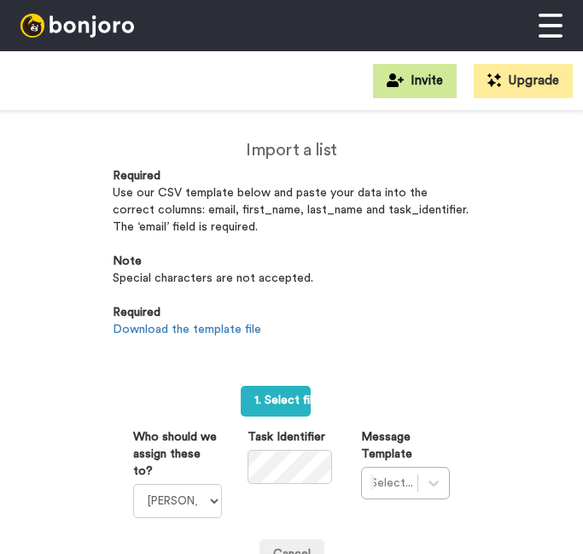
click at [390, 79] on icon at bounding box center [395, 80] width 17 height 14
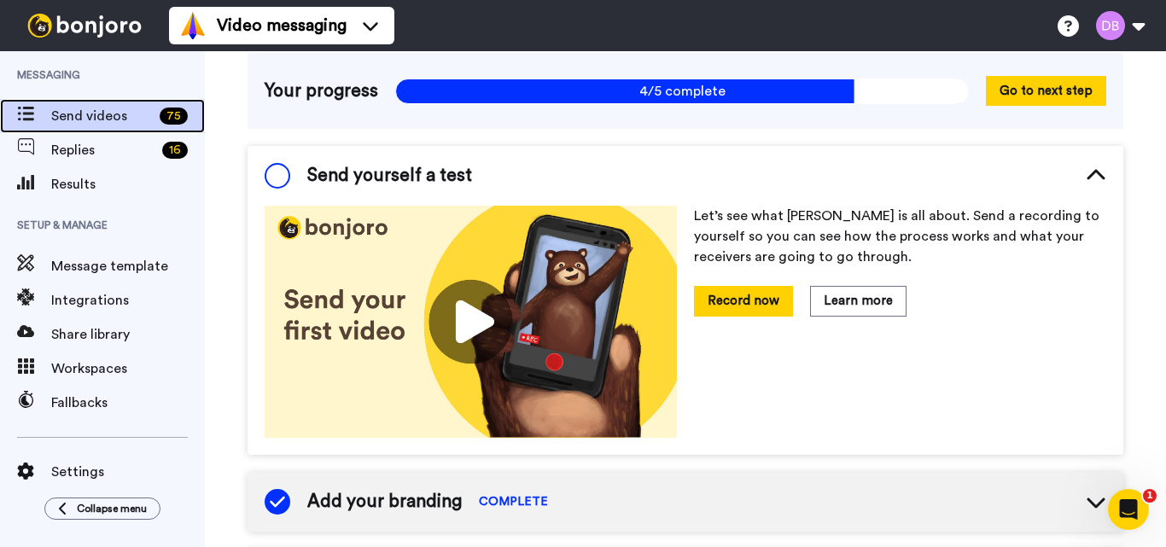
click at [56, 121] on span "Send videos" at bounding box center [102, 116] width 102 height 20
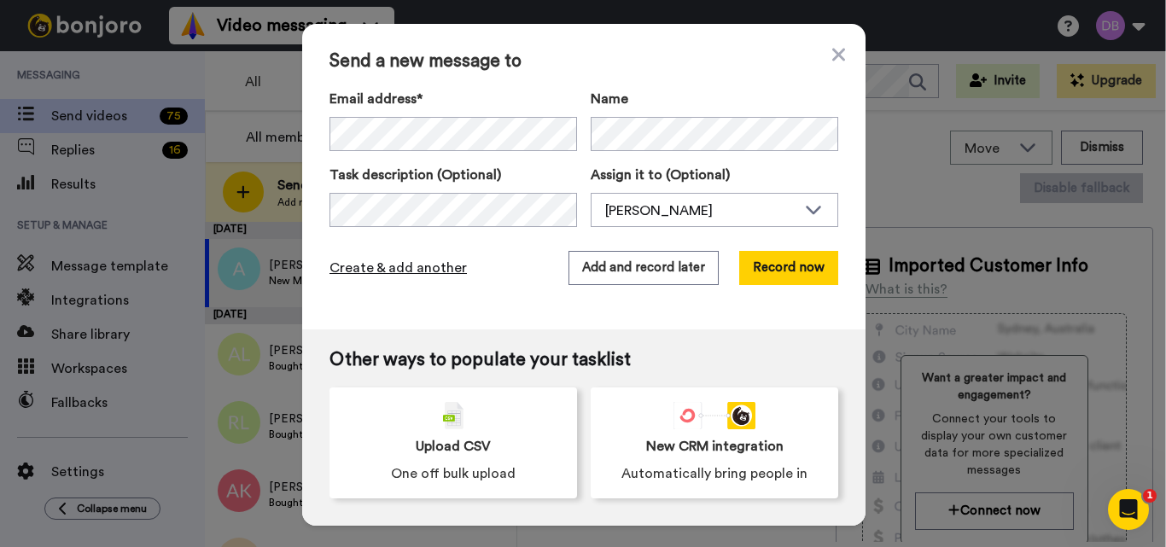
click at [401, 261] on span "Create & add another" at bounding box center [397, 268] width 137 height 20
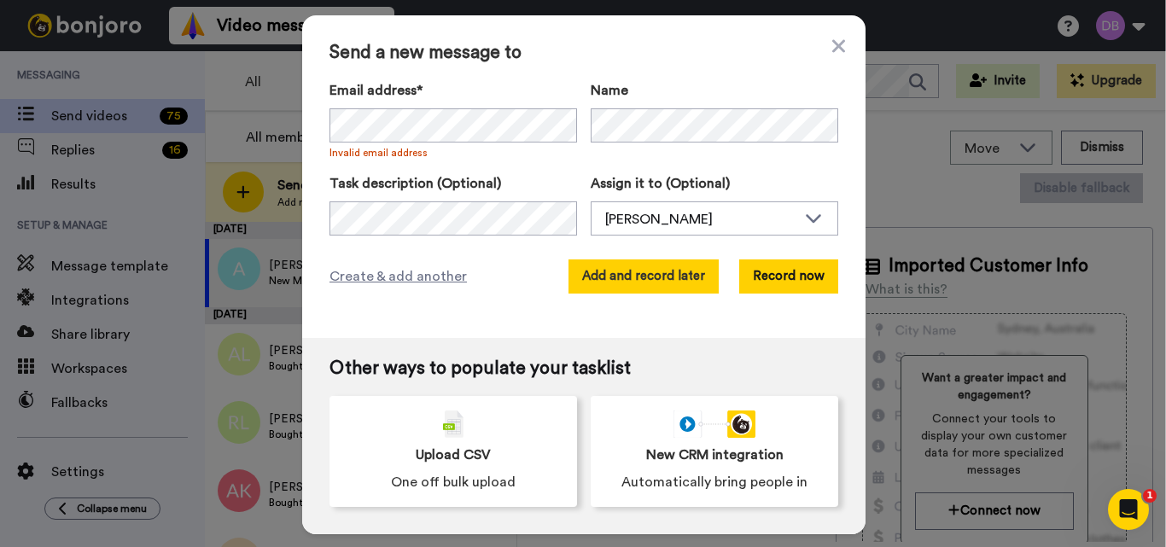
click at [637, 272] on button "Add and record later" at bounding box center [643, 276] width 150 height 34
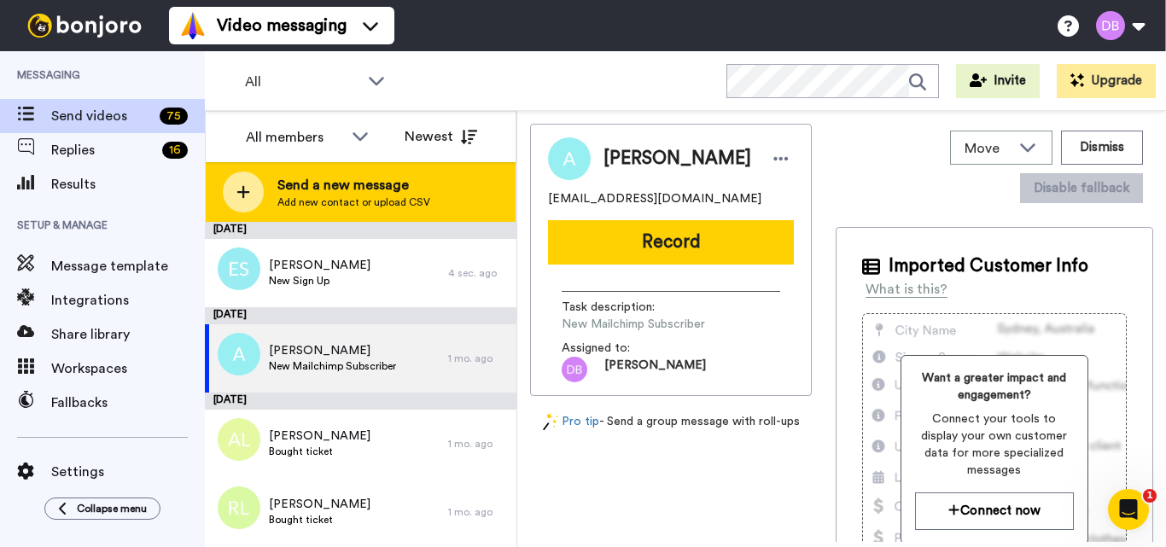
click at [331, 193] on span "Send a new message" at bounding box center [353, 185] width 153 height 20
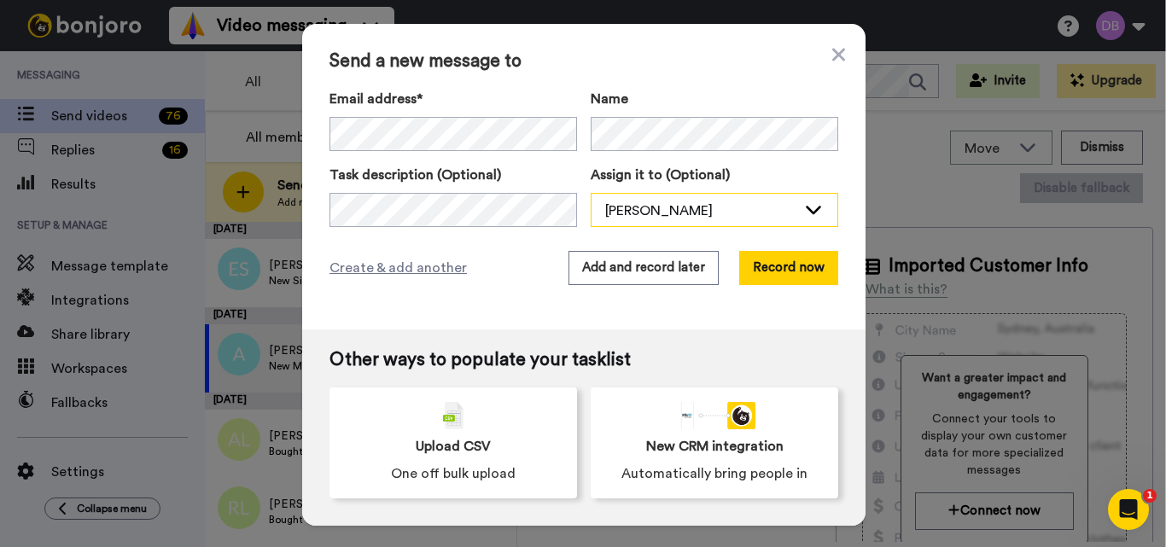
click at [734, 220] on div "[PERSON_NAME]" at bounding box center [700, 211] width 191 height 20
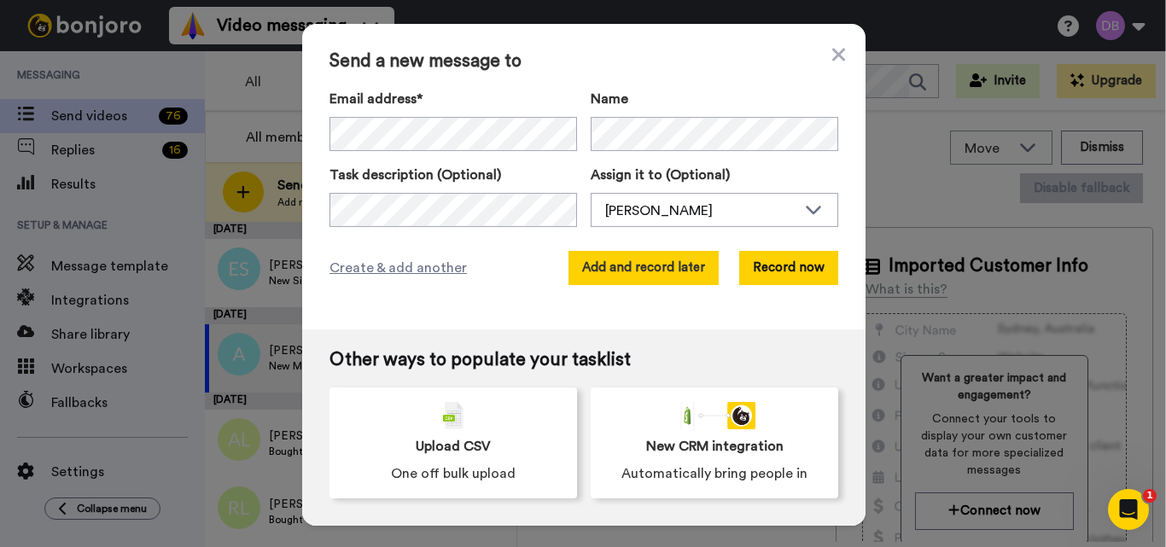
click at [626, 268] on button "Add and record later" at bounding box center [643, 268] width 150 height 34
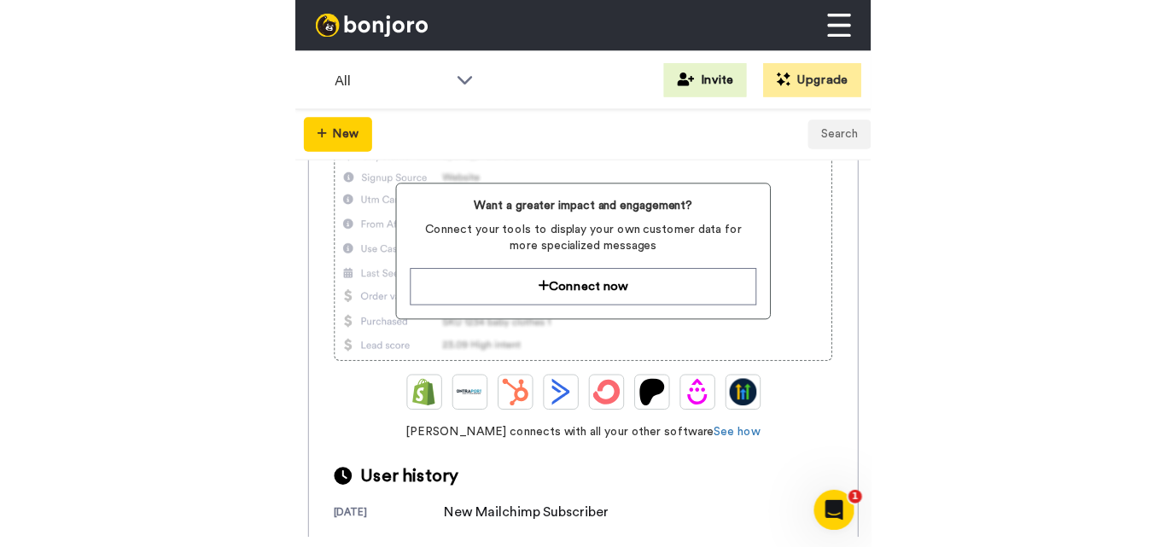
scroll to position [412, 0]
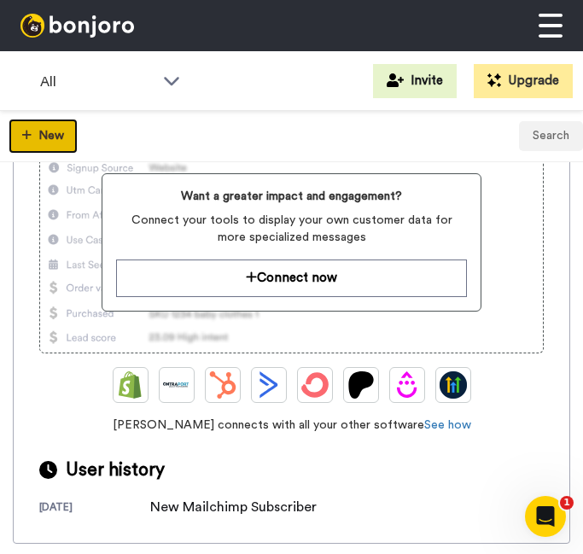
click at [44, 131] on button "New" at bounding box center [43, 136] width 69 height 35
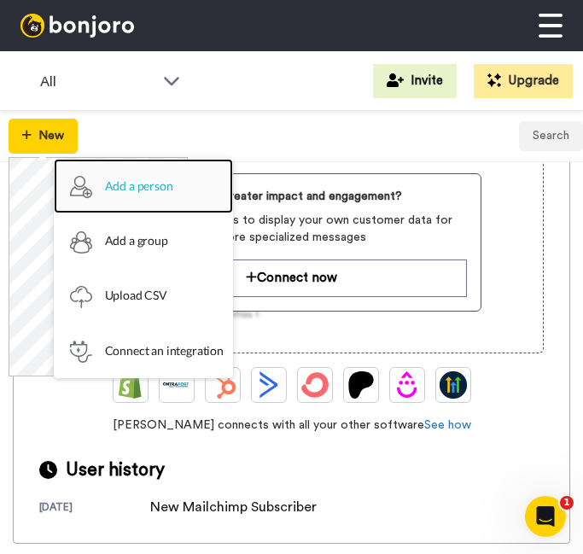
click at [90, 180] on img at bounding box center [81, 187] width 22 height 23
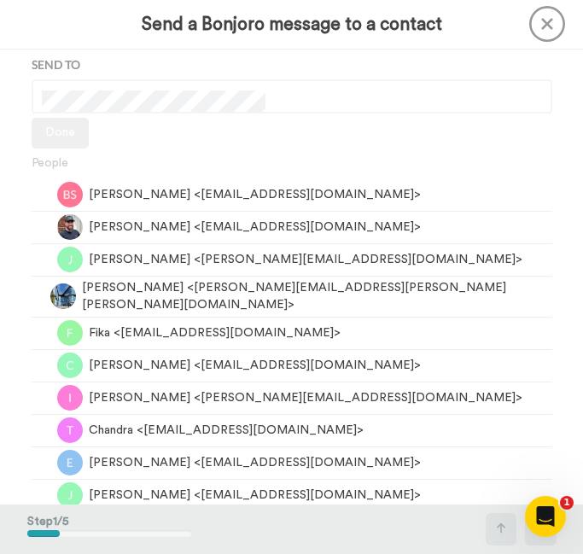
click at [534, 24] on icon at bounding box center [547, 24] width 36 height 36
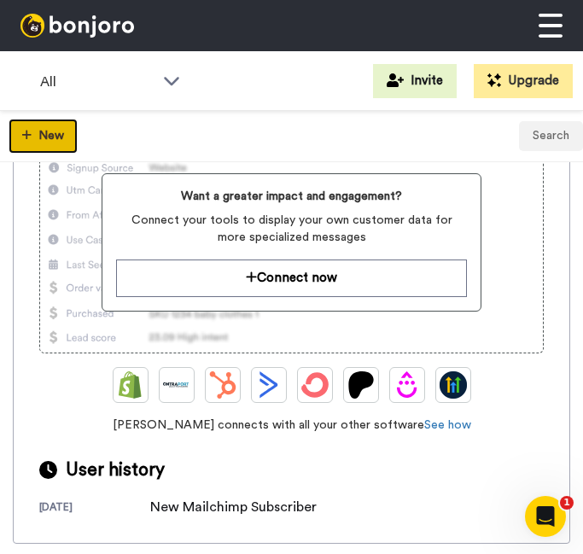
click at [42, 149] on button "New" at bounding box center [43, 136] width 69 height 35
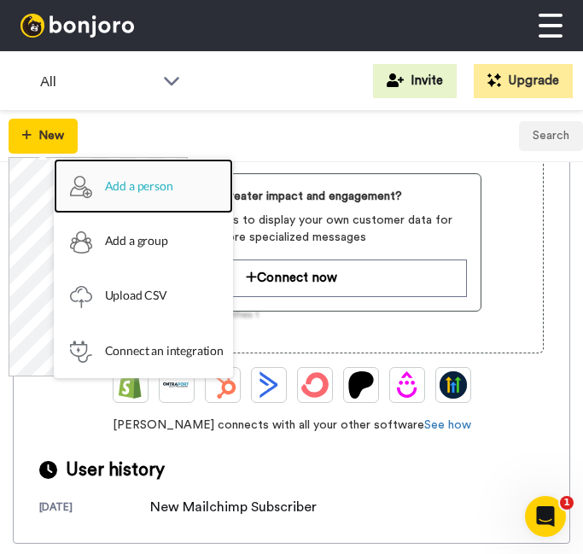
click at [101, 188] on link "Add a person" at bounding box center [143, 186] width 179 height 55
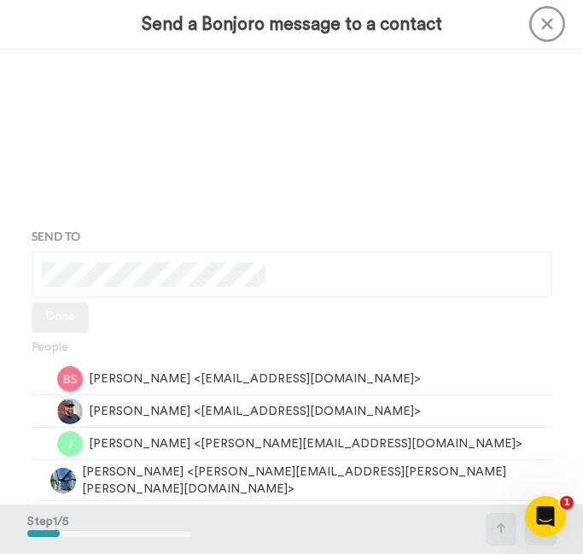
click at [556, 20] on icon at bounding box center [547, 24] width 36 height 36
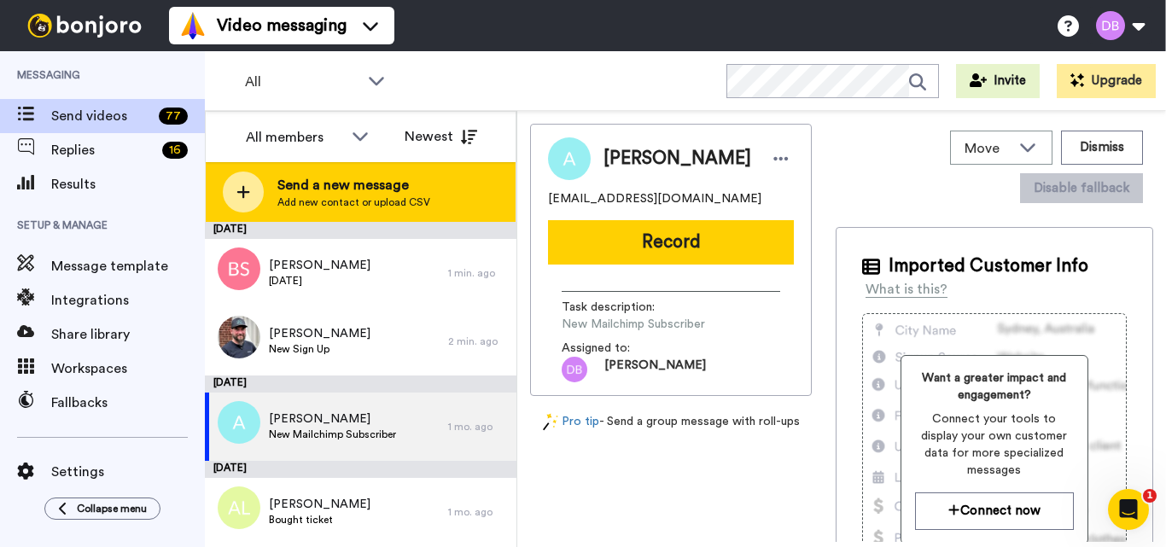
click at [287, 184] on span "Send a new message" at bounding box center [353, 185] width 153 height 20
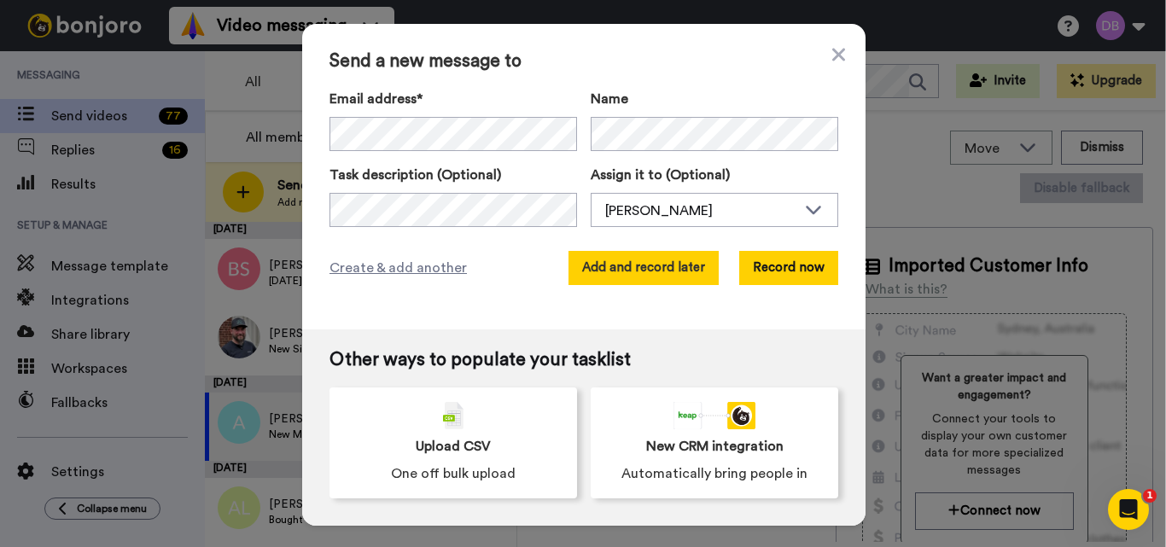
click at [608, 265] on button "Add and record later" at bounding box center [643, 268] width 150 height 34
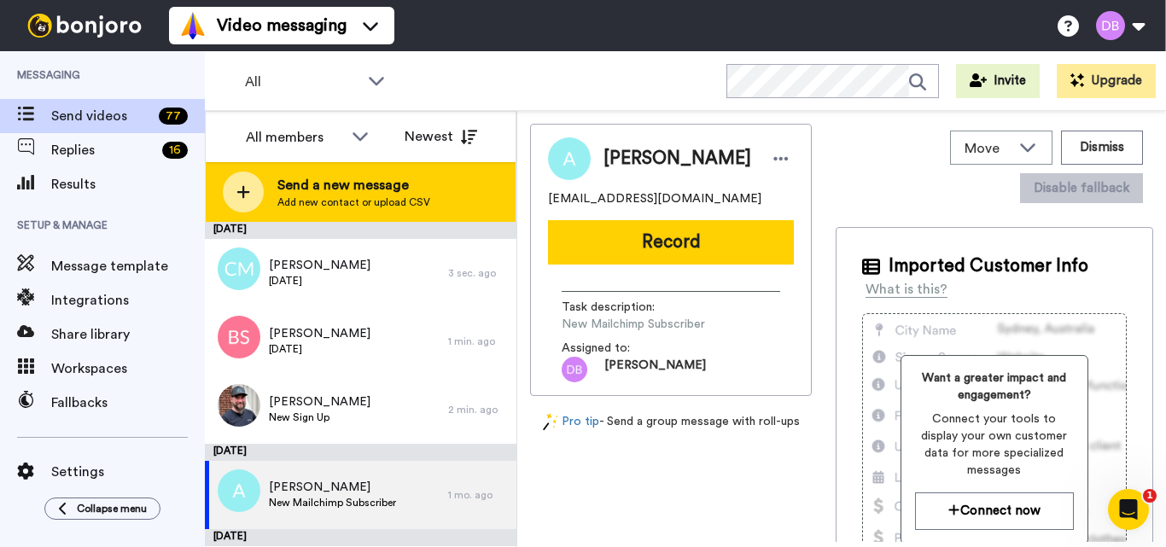
click at [396, 202] on span "Add new contact or upload CSV" at bounding box center [353, 202] width 153 height 14
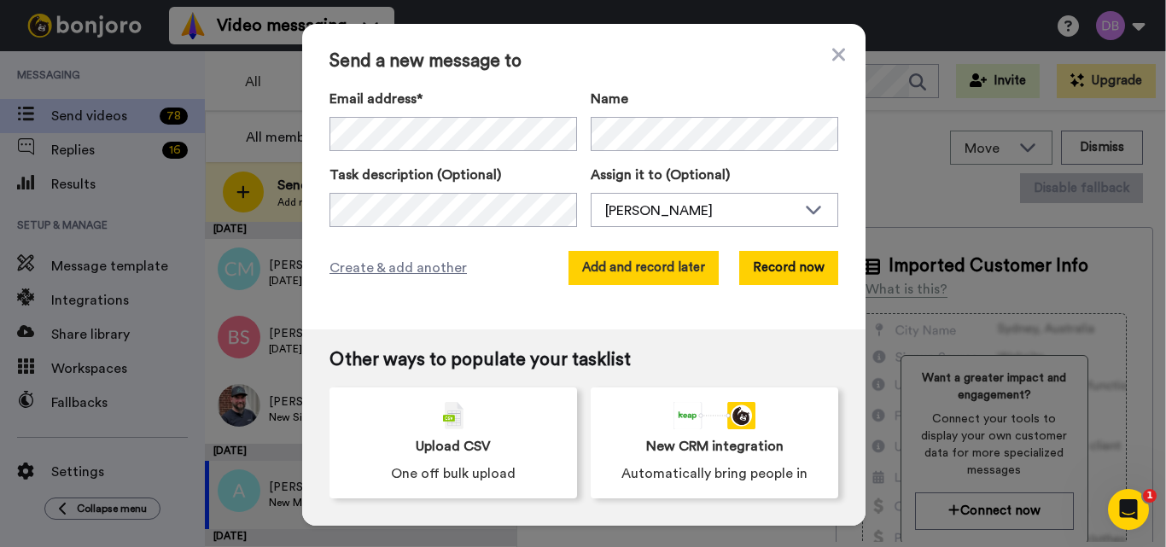
click at [619, 275] on button "Add and record later" at bounding box center [643, 268] width 150 height 34
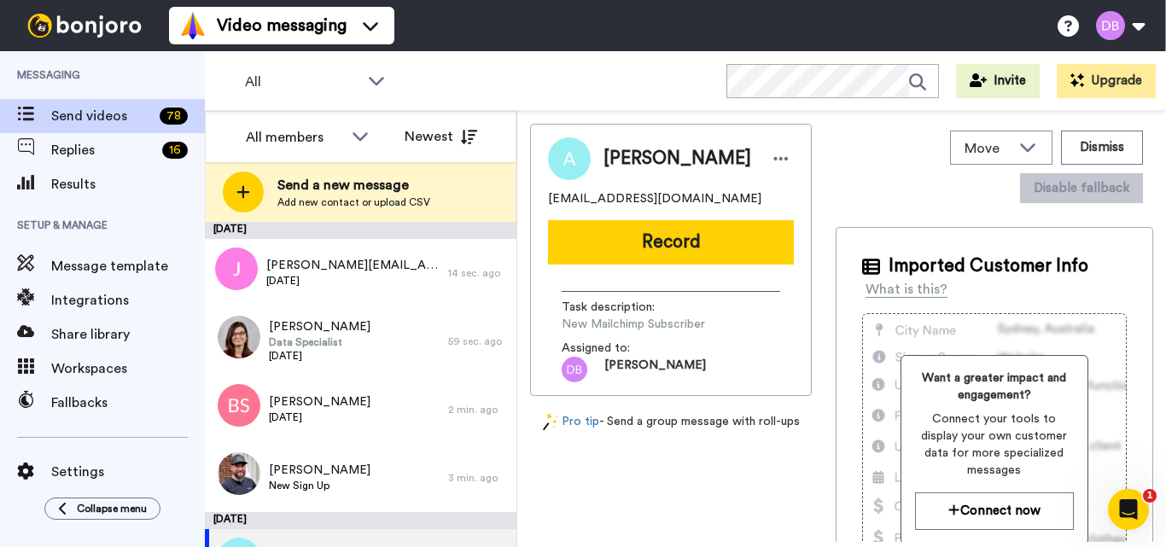
drag, startPoint x: 652, startPoint y: 108, endPoint x: 562, endPoint y: 151, distance: 99.6
click at [652, 108] on div "All WORKSPACES View all All Default Task List + Add a new workspace Invite Upgr…" at bounding box center [685, 81] width 961 height 60
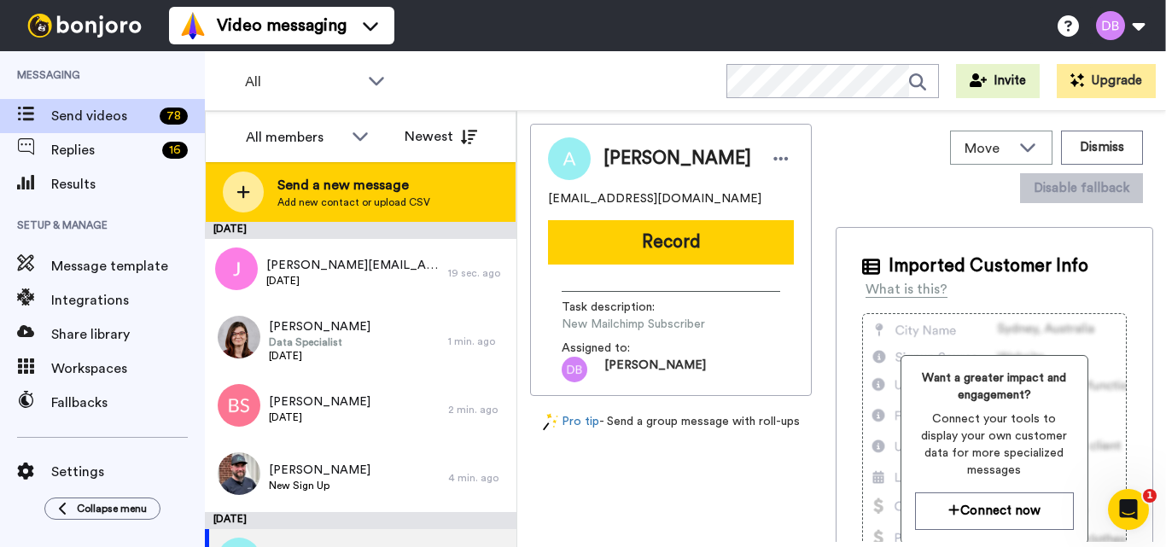
click at [410, 207] on span "Add new contact or upload CSV" at bounding box center [353, 202] width 153 height 14
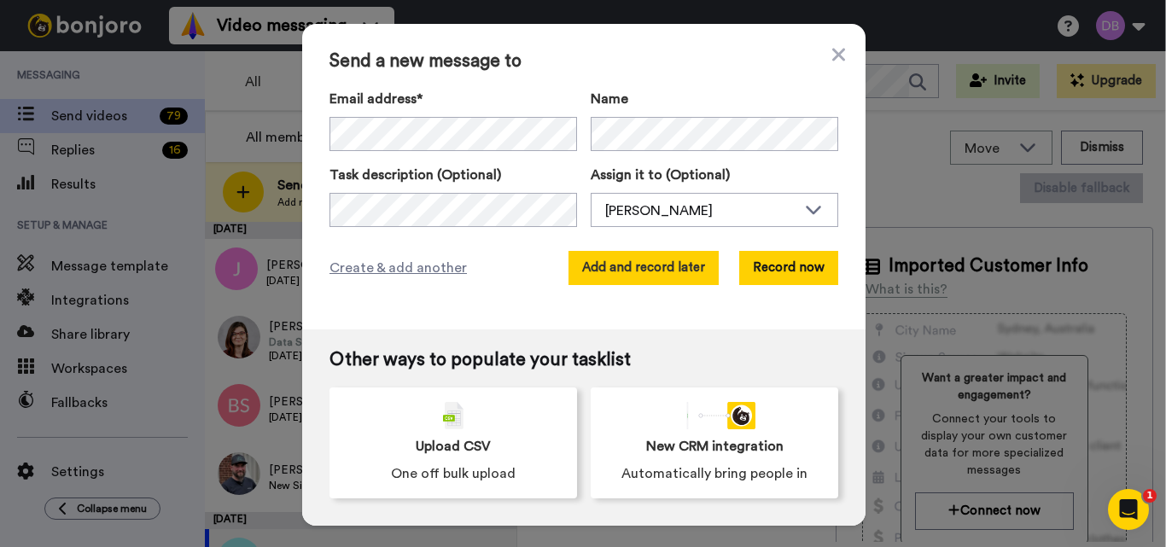
click at [619, 257] on button "Add and record later" at bounding box center [643, 268] width 150 height 34
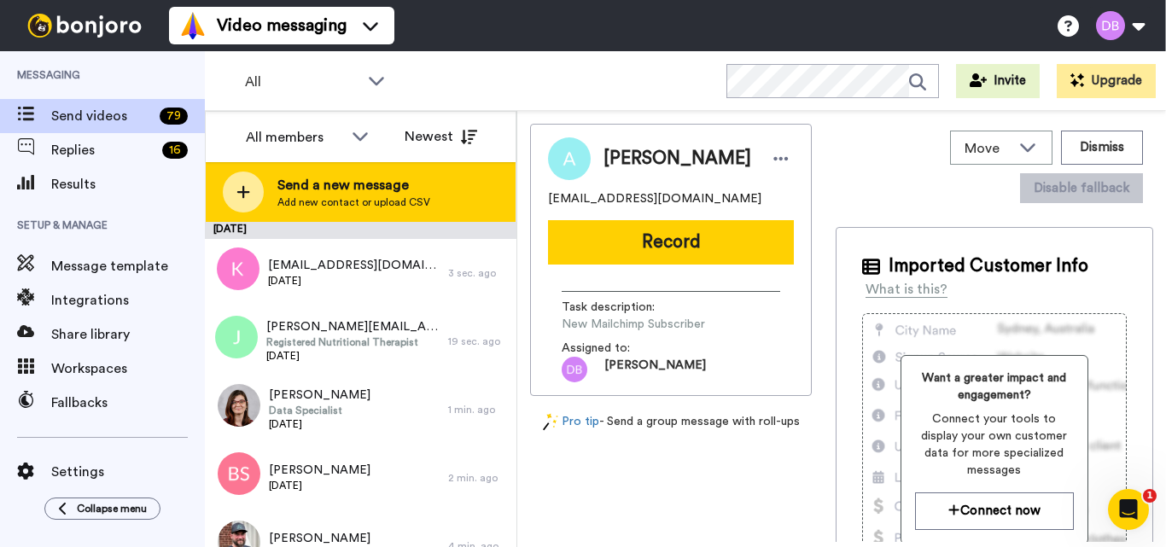
click at [381, 188] on span "Send a new message" at bounding box center [353, 185] width 153 height 20
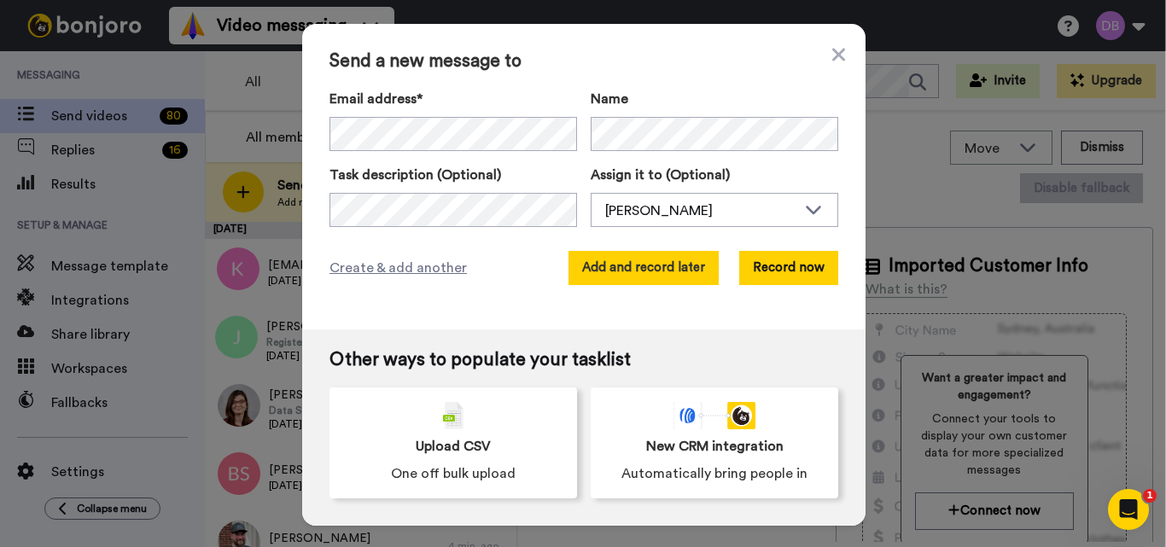
click at [615, 272] on button "Add and record later" at bounding box center [643, 268] width 150 height 34
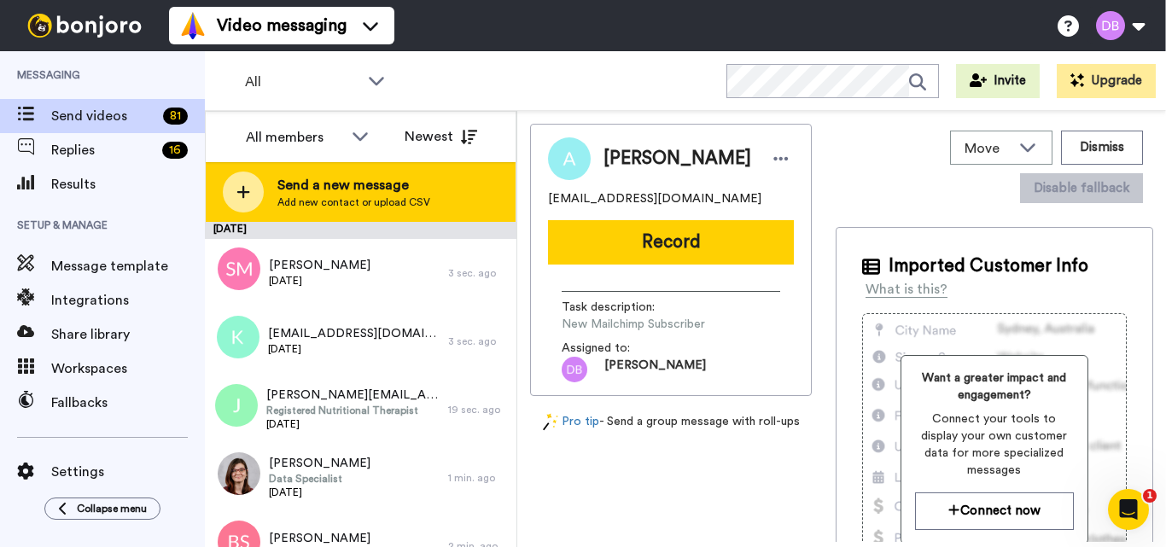
click at [291, 204] on span "Add new contact or upload CSV" at bounding box center [353, 202] width 153 height 14
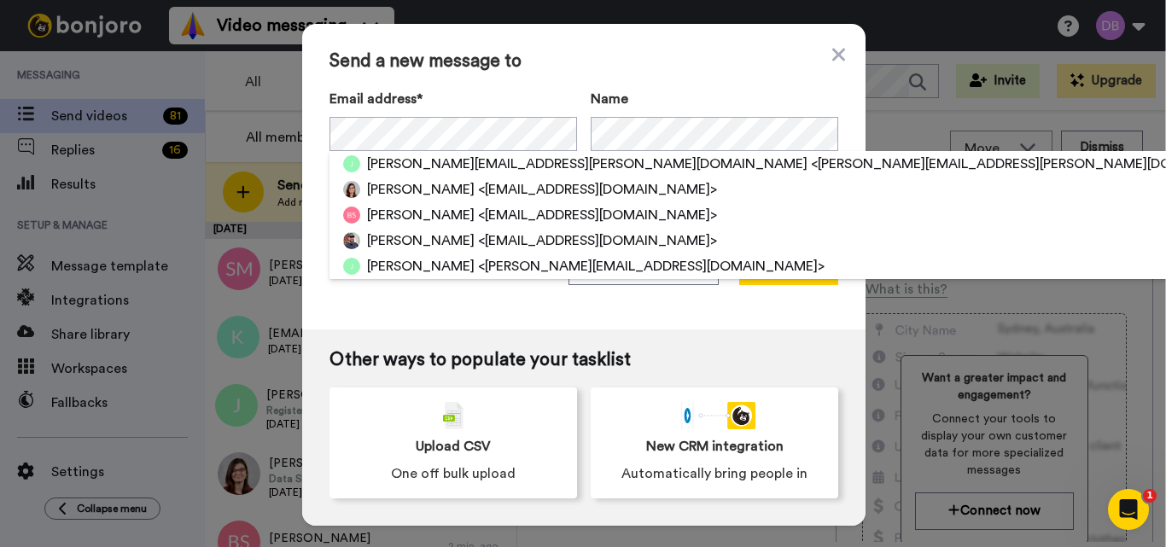
drag, startPoint x: 699, startPoint y: 107, endPoint x: 670, endPoint y: 107, distance: 29.0
click at [699, 107] on label "Name" at bounding box center [713, 99] width 247 height 20
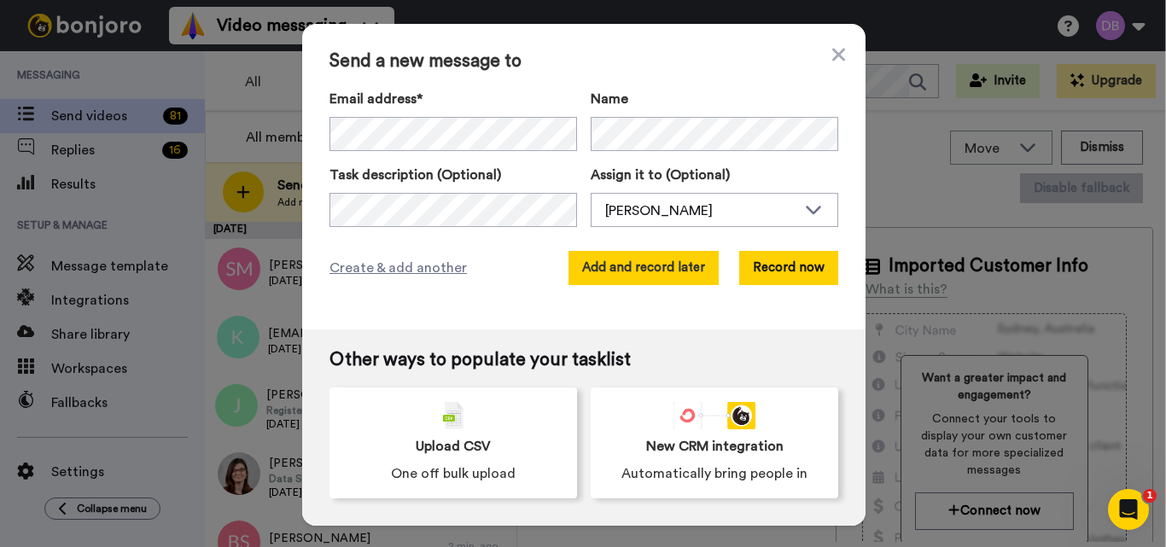
click at [623, 259] on button "Add and record later" at bounding box center [643, 268] width 150 height 34
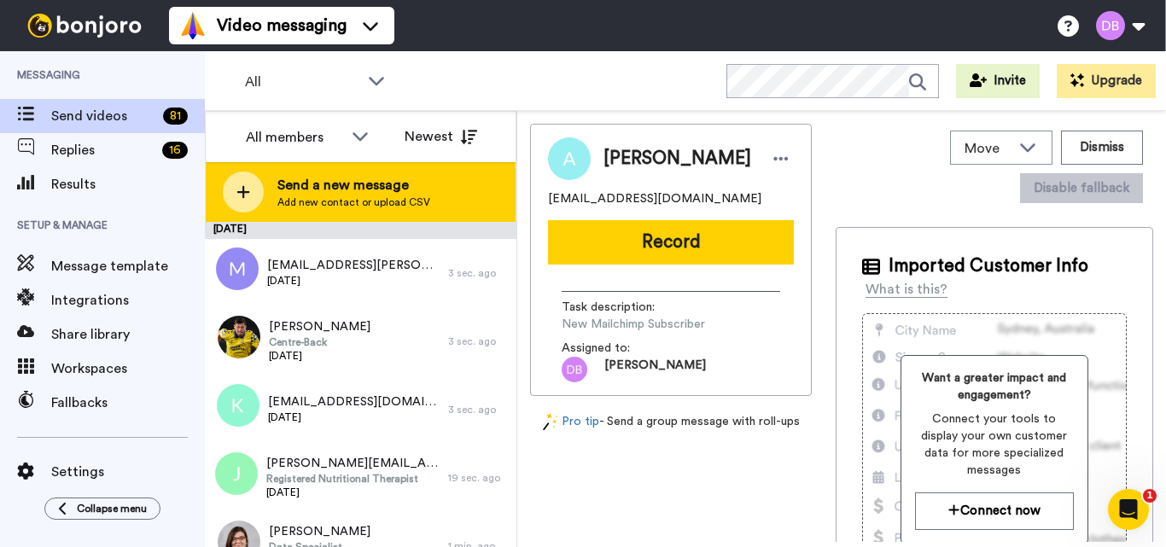
click at [382, 197] on span "Add new contact or upload CSV" at bounding box center [353, 202] width 153 height 14
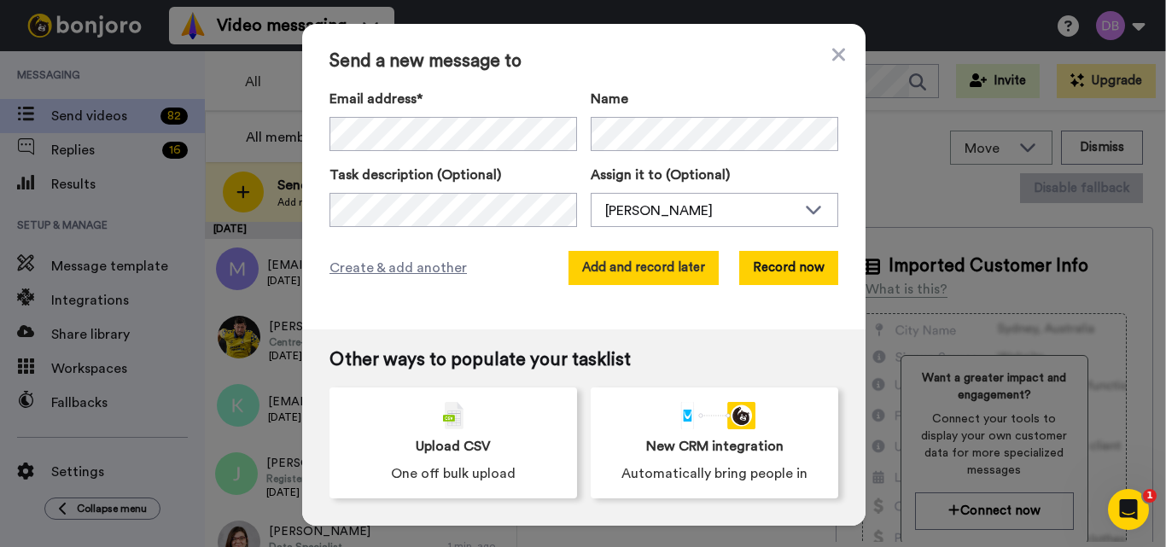
click at [660, 259] on button "Add and record later" at bounding box center [643, 268] width 150 height 34
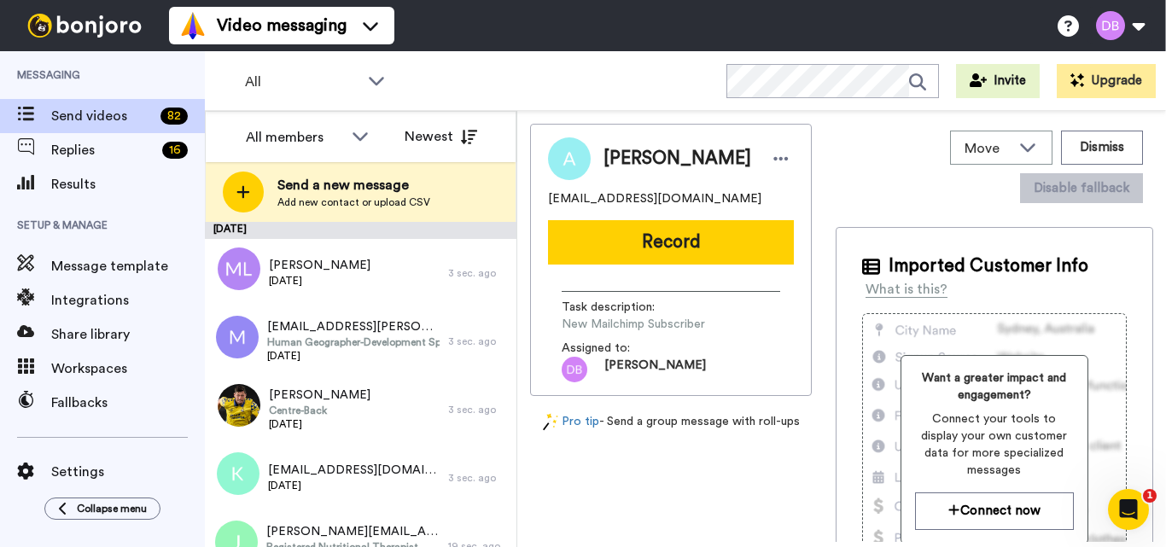
click at [649, 61] on div "All WORKSPACES View all All Default Task List + Add a new workspace Invite Upgr…" at bounding box center [685, 81] width 961 height 60
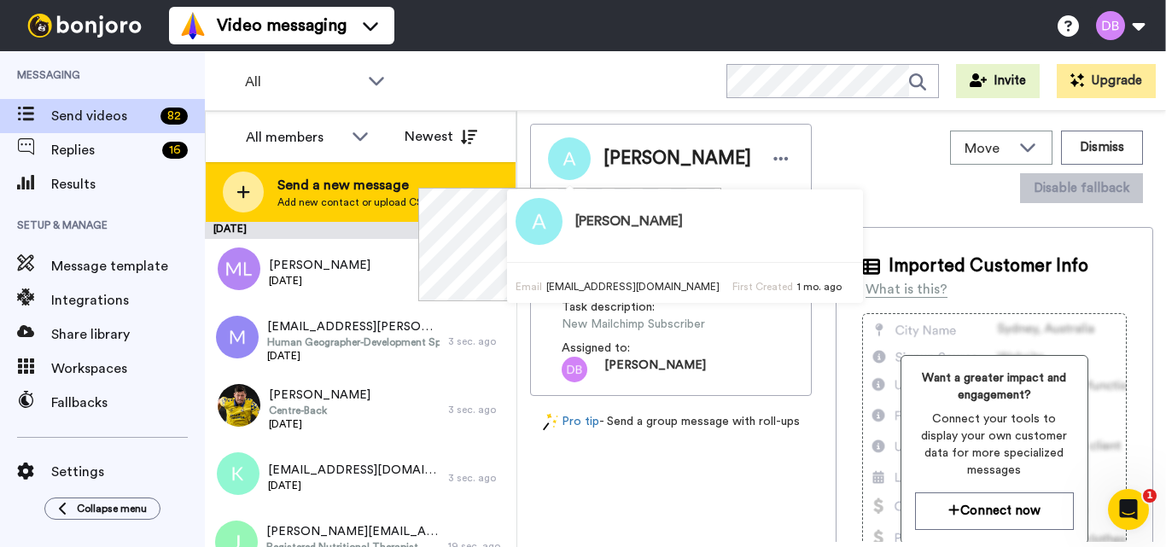
click at [363, 195] on span "Send a new message" at bounding box center [353, 185] width 153 height 20
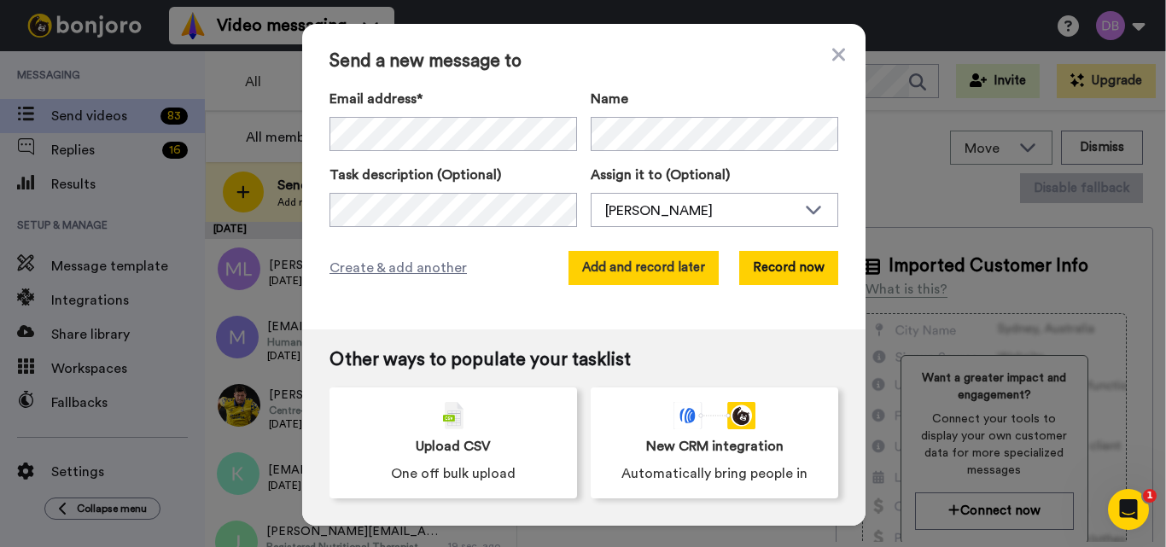
click at [627, 266] on button "Add and record later" at bounding box center [643, 268] width 150 height 34
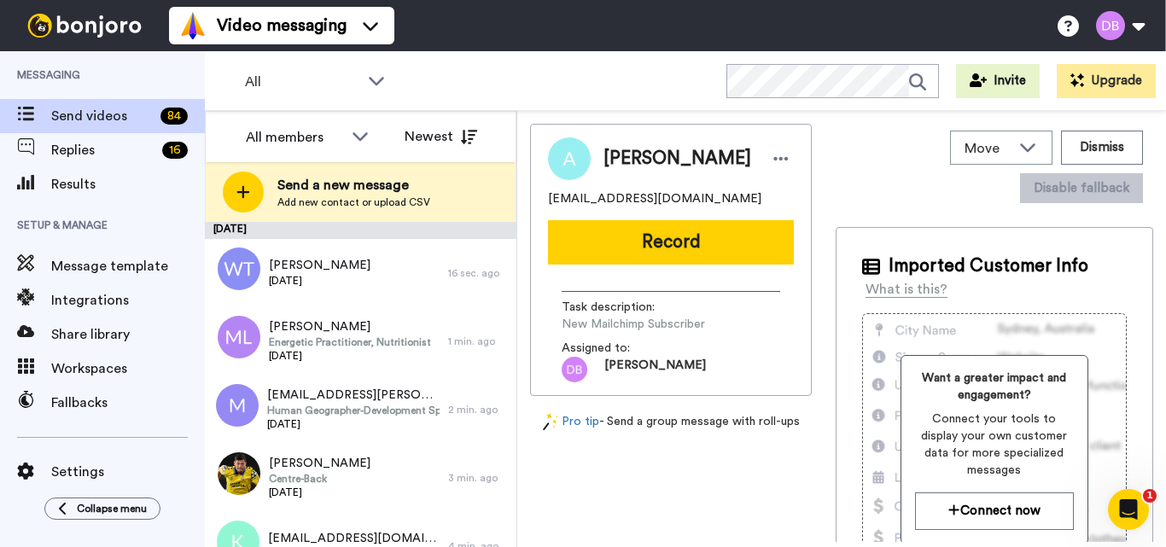
click at [672, 107] on div "All WORKSPACES View all All Default Task List + Add a new workspace Invite Upgr…" at bounding box center [685, 81] width 961 height 60
click at [302, 200] on span "Add new contact or upload CSV" at bounding box center [353, 202] width 153 height 14
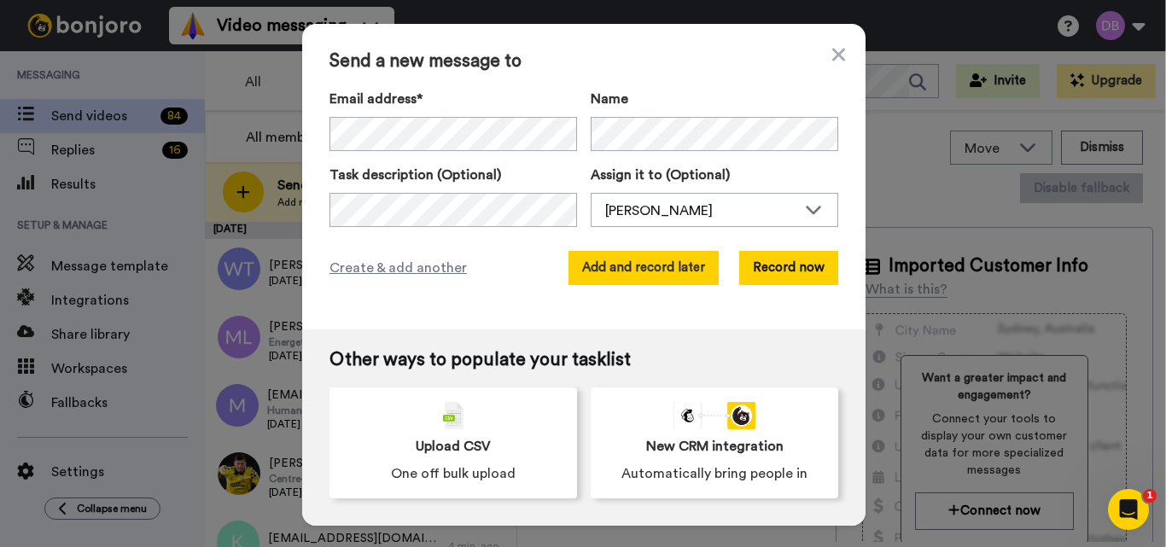
click at [628, 271] on button "Add and record later" at bounding box center [643, 268] width 150 height 34
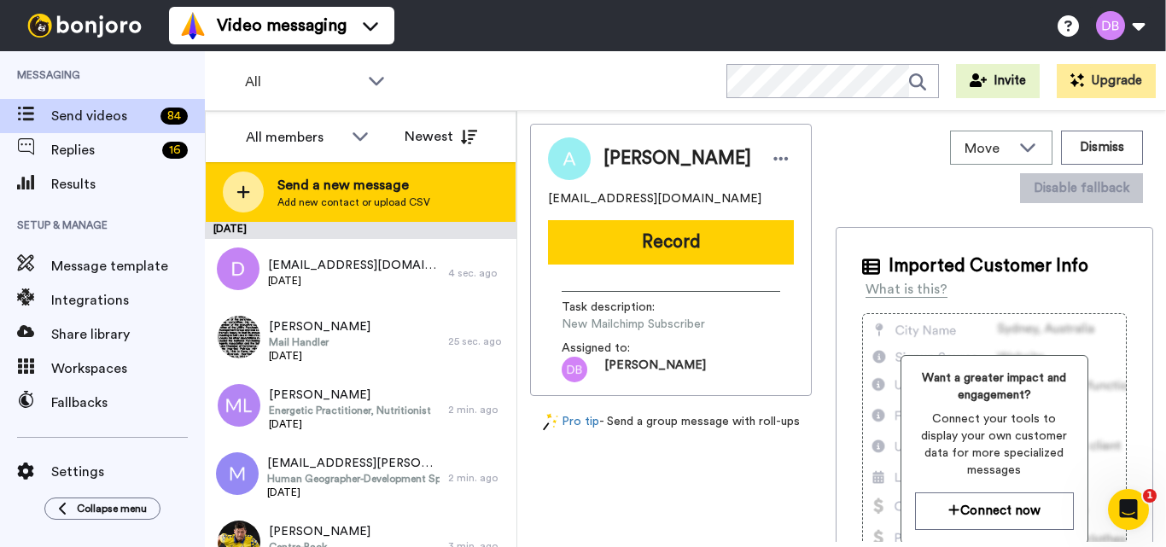
click at [328, 195] on span "Send a new message" at bounding box center [353, 185] width 153 height 20
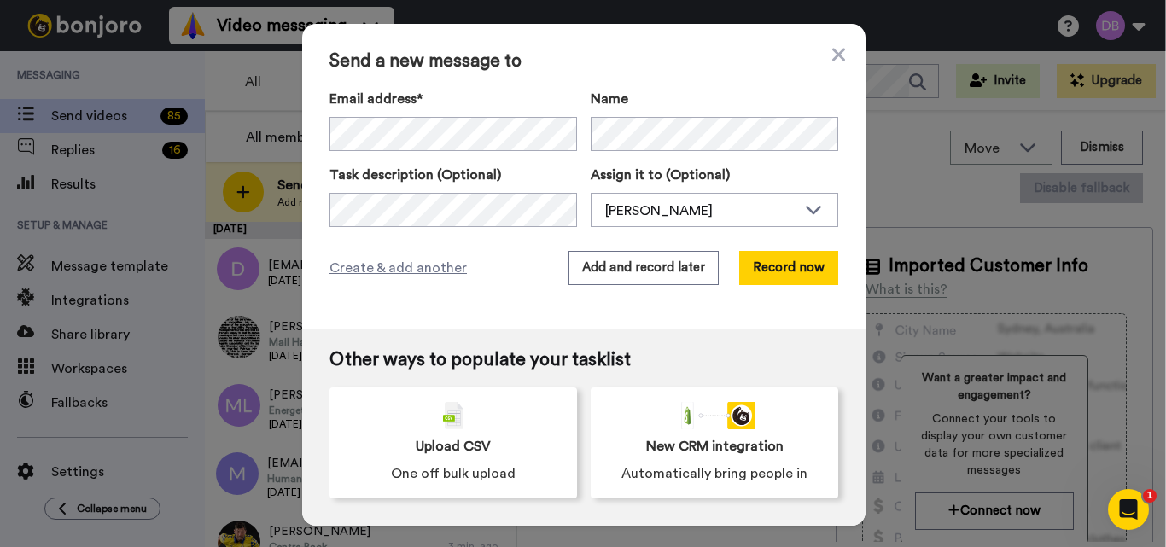
click at [654, 85] on div "Send a new message to Email address* Name Task description (Optional) Assign it…" at bounding box center [583, 176] width 563 height 305
click at [593, 262] on button "Add and record later" at bounding box center [643, 268] width 150 height 34
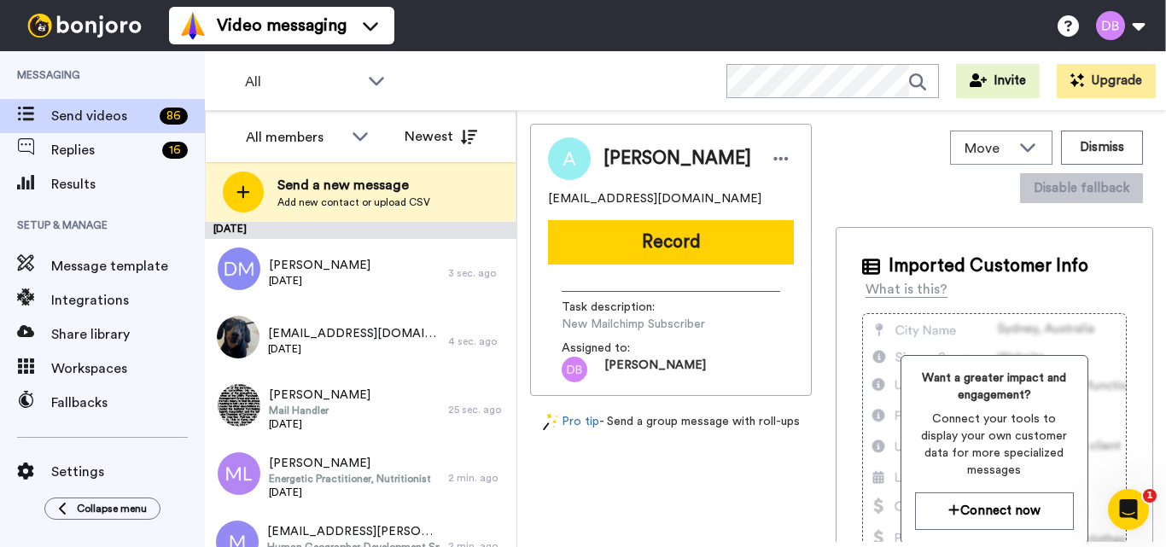
drag, startPoint x: 636, startPoint y: 82, endPoint x: 513, endPoint y: 115, distance: 127.3
click at [636, 82] on div "All WORKSPACES View all All Default Task List + Add a new workspace Invite Upgr…" at bounding box center [685, 81] width 961 height 60
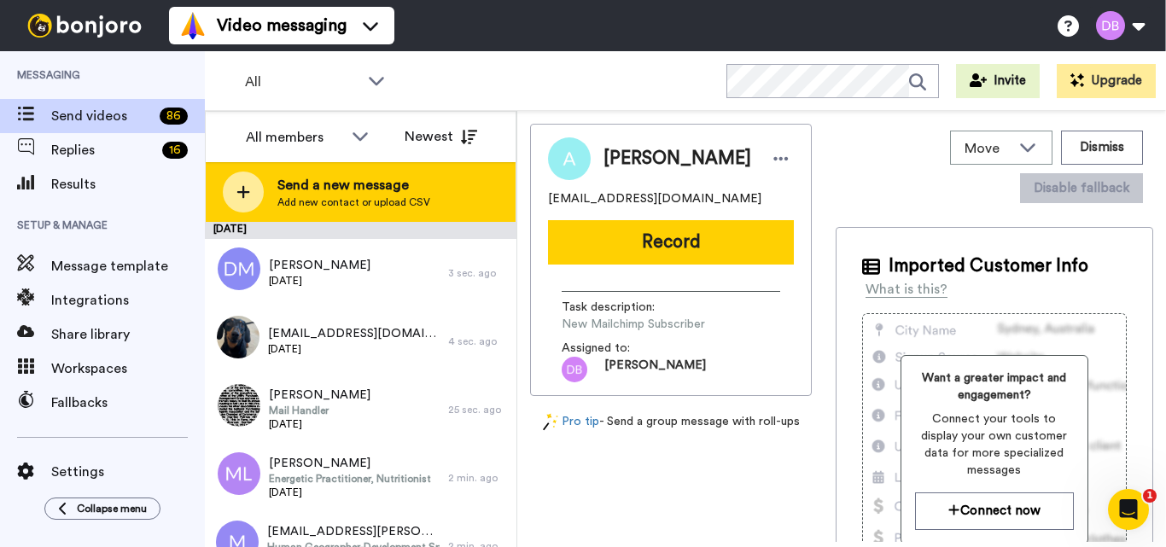
click at [288, 200] on span "Add new contact or upload CSV" at bounding box center [353, 202] width 153 height 14
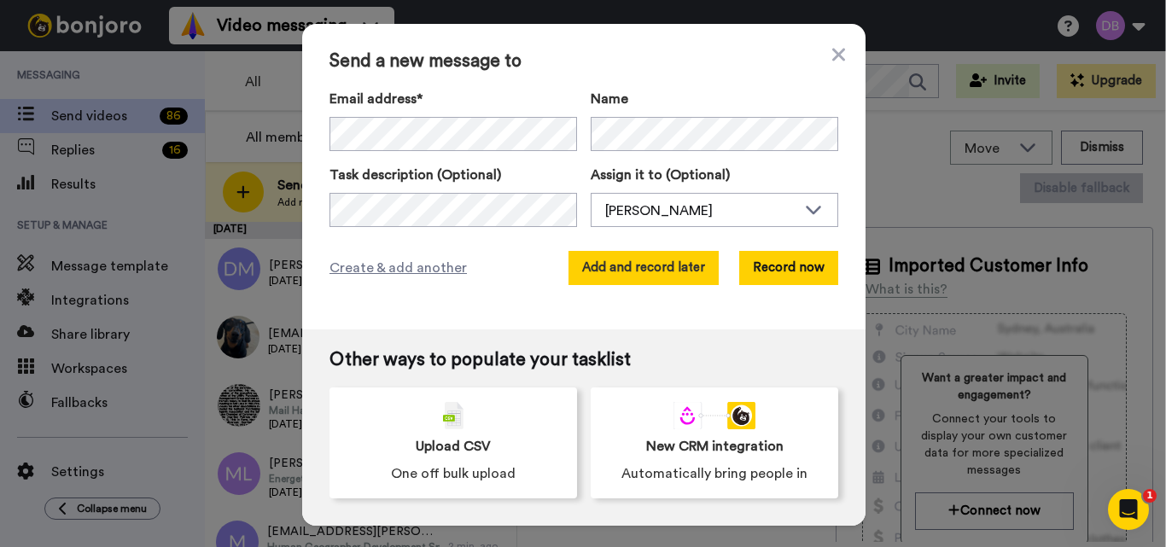
click at [635, 267] on button "Add and record later" at bounding box center [643, 268] width 150 height 34
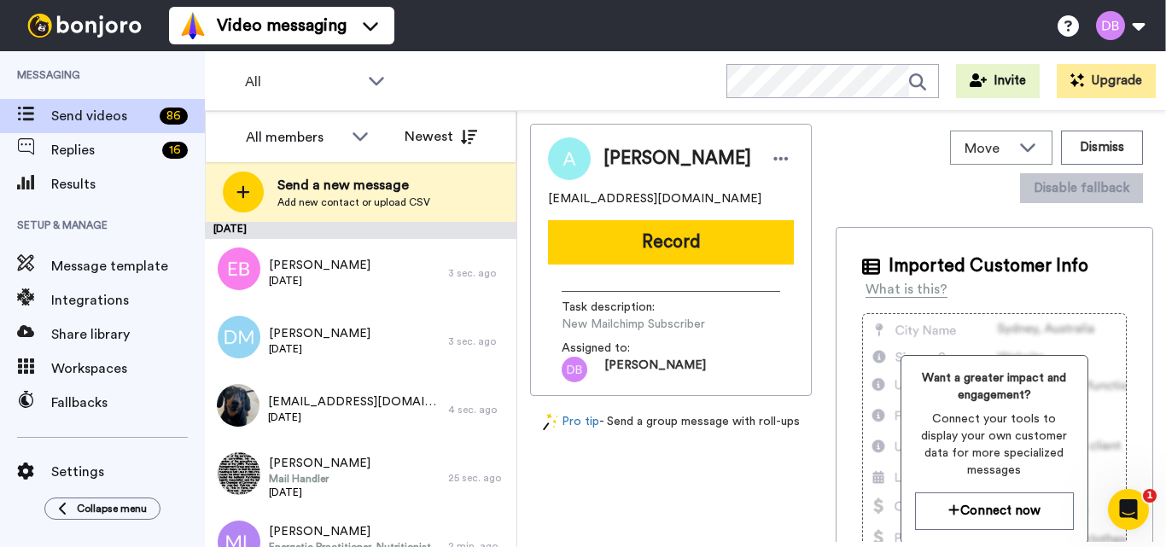
click at [643, 101] on div "All WORKSPACES View all All Default Task List + Add a new workspace Invite Upgr…" at bounding box center [685, 81] width 961 height 60
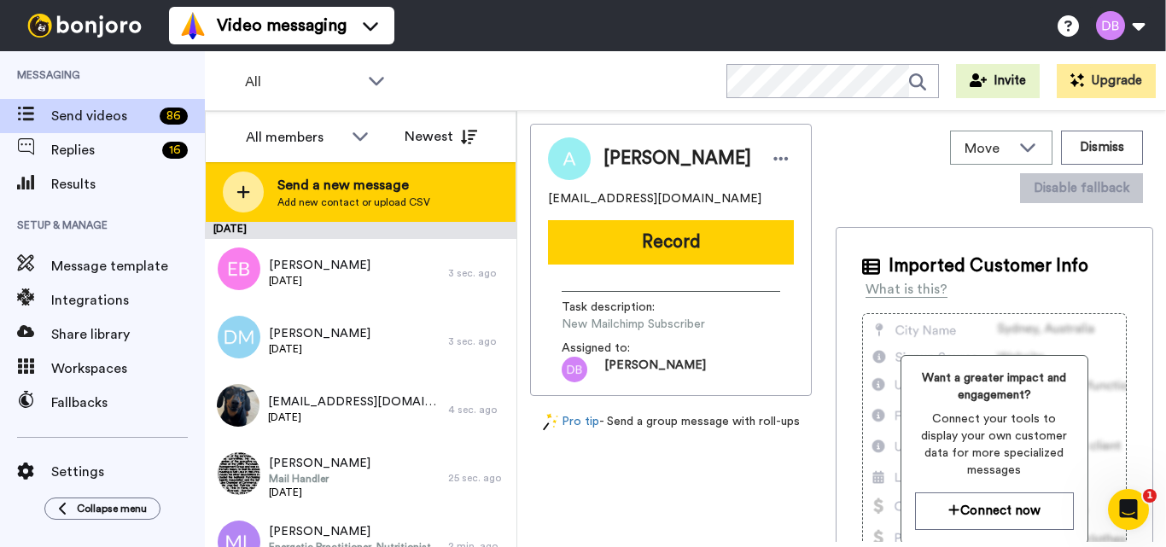
click at [338, 213] on div "Send a new message Add new contact or upload CSV" at bounding box center [361, 192] width 310 height 60
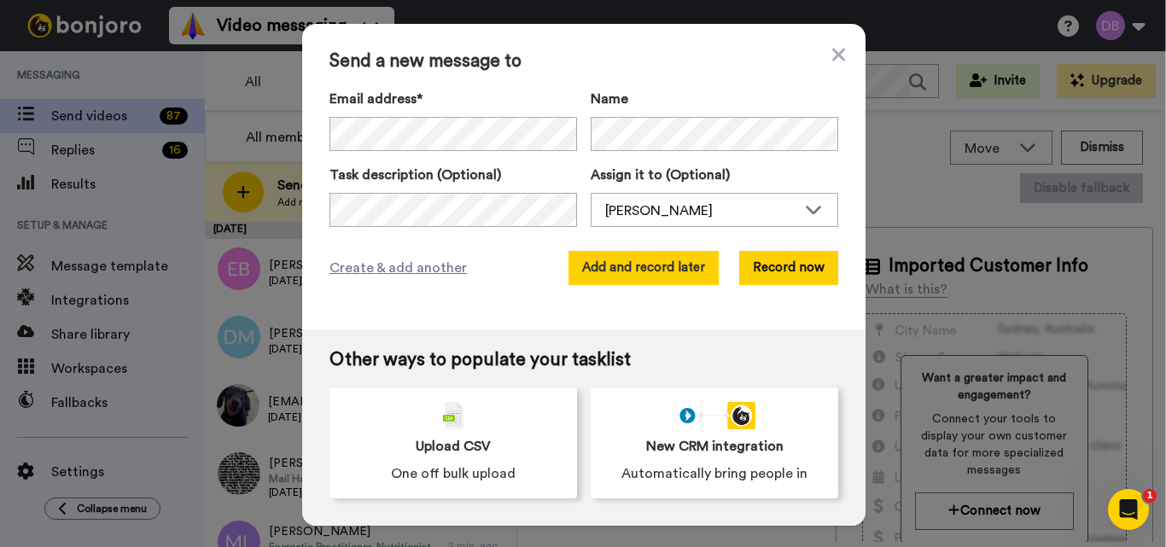
click at [601, 273] on button "Add and record later" at bounding box center [643, 268] width 150 height 34
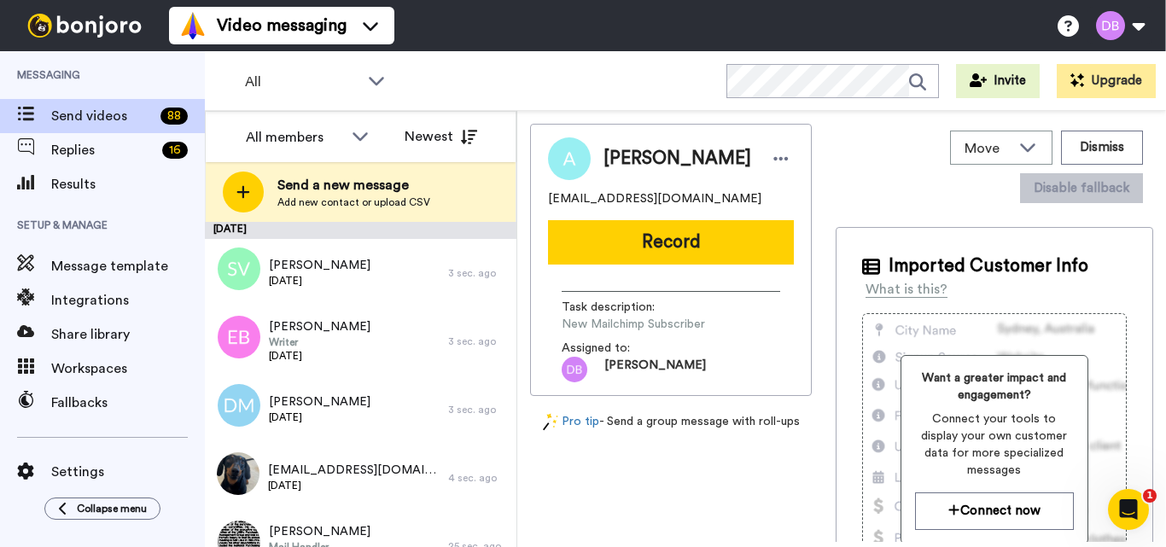
click at [616, 92] on div "All WORKSPACES View all All Default Task List + Add a new workspace Invite Upgr…" at bounding box center [685, 81] width 961 height 60
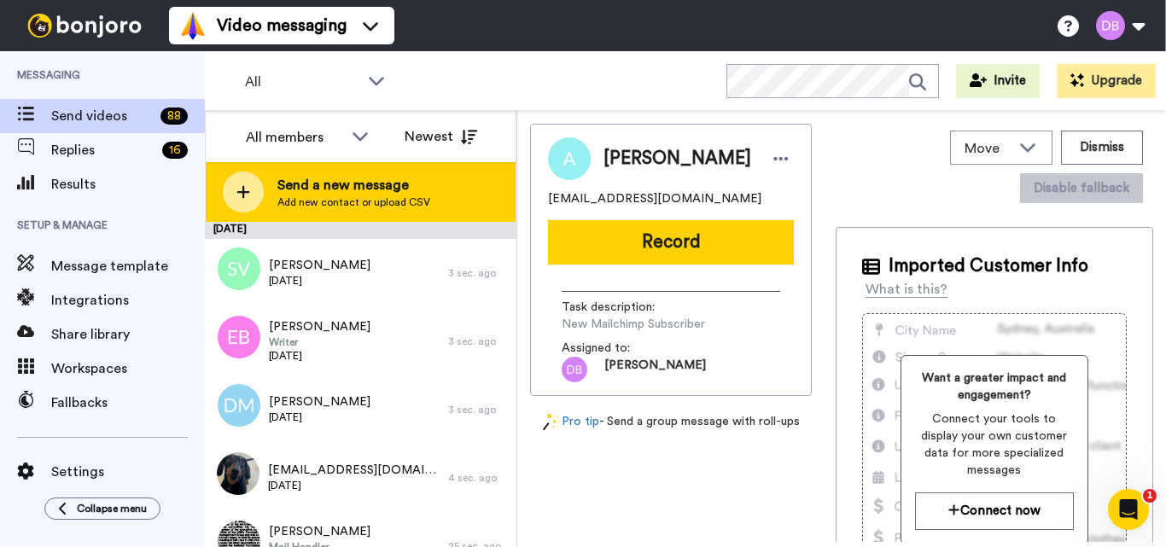
click at [284, 189] on span "Send a new message" at bounding box center [353, 185] width 153 height 20
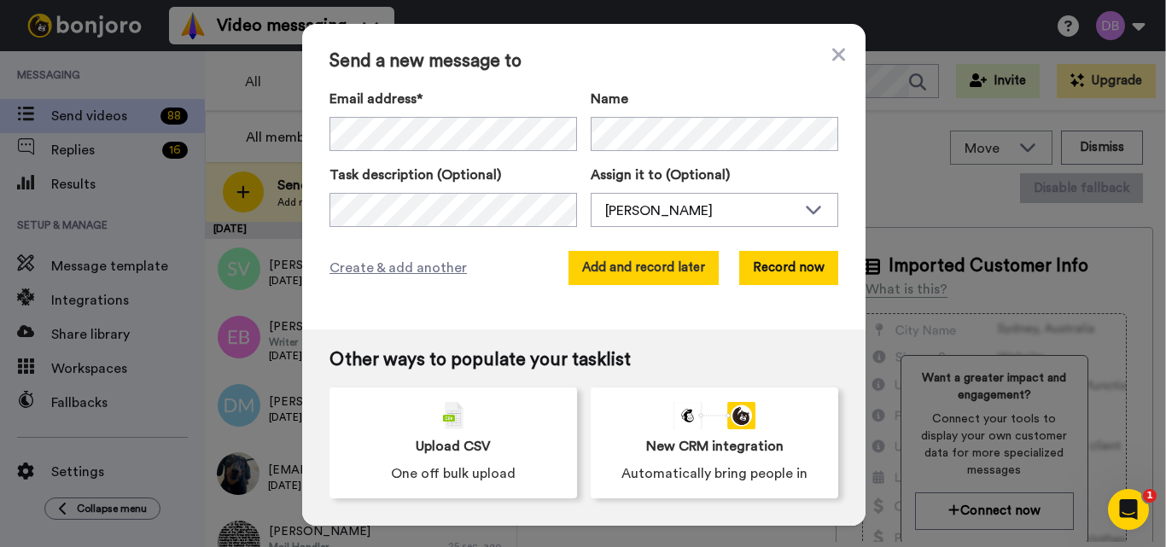
click at [667, 258] on button "Add and record later" at bounding box center [643, 268] width 150 height 34
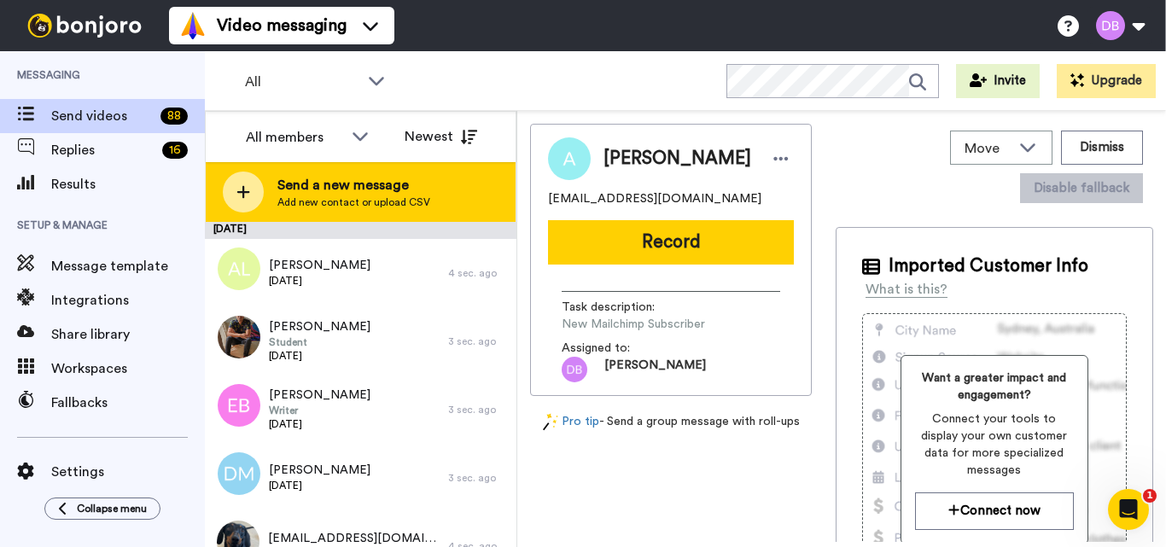
click at [302, 200] on span "Add new contact or upload CSV" at bounding box center [353, 202] width 153 height 14
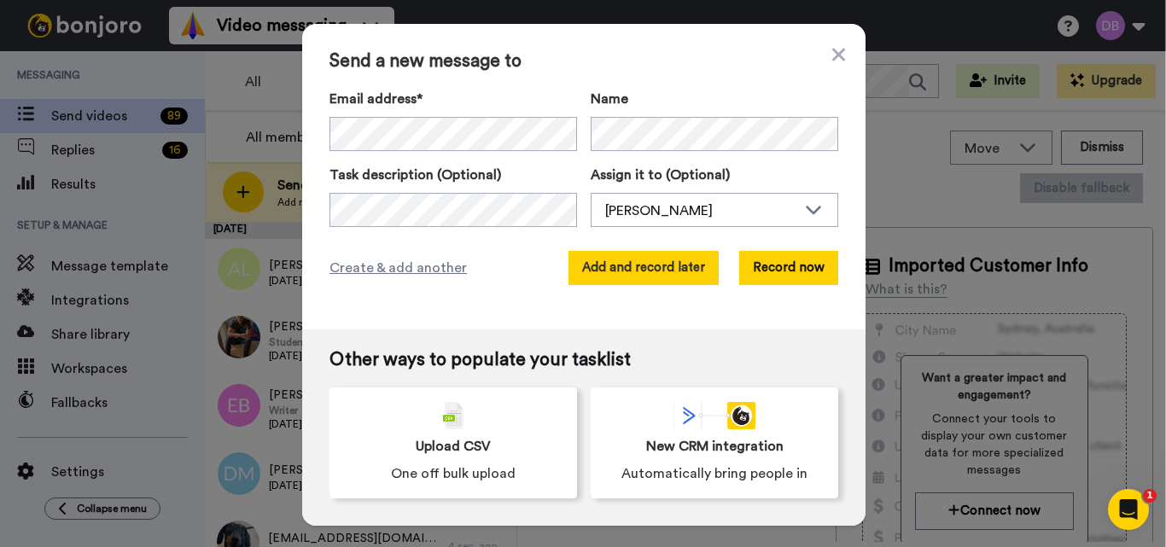
click at [659, 262] on button "Add and record later" at bounding box center [643, 268] width 150 height 34
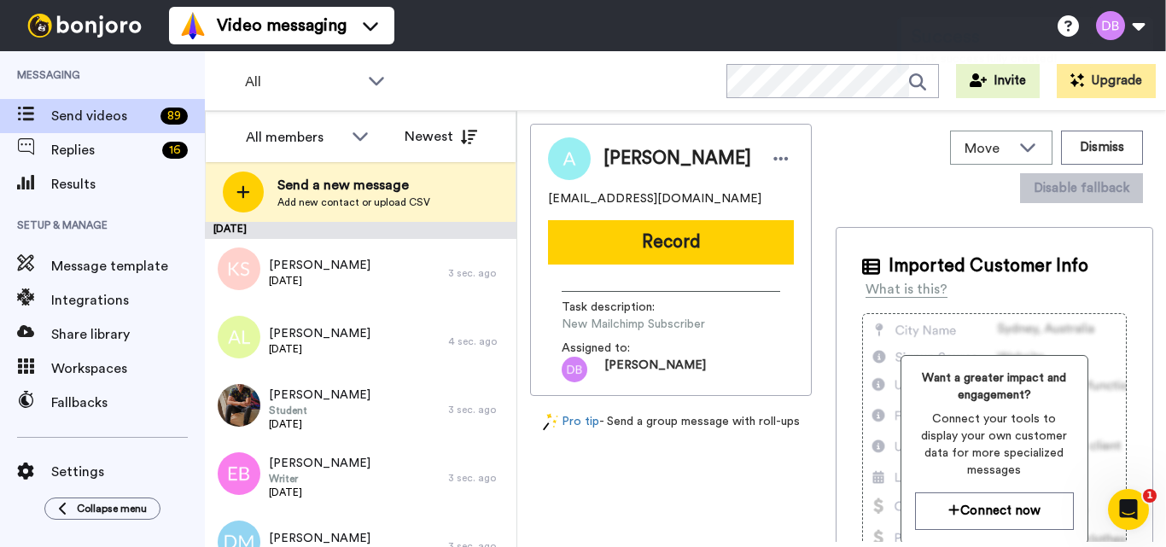
click at [414, 190] on span "Send a new message" at bounding box center [353, 185] width 153 height 20
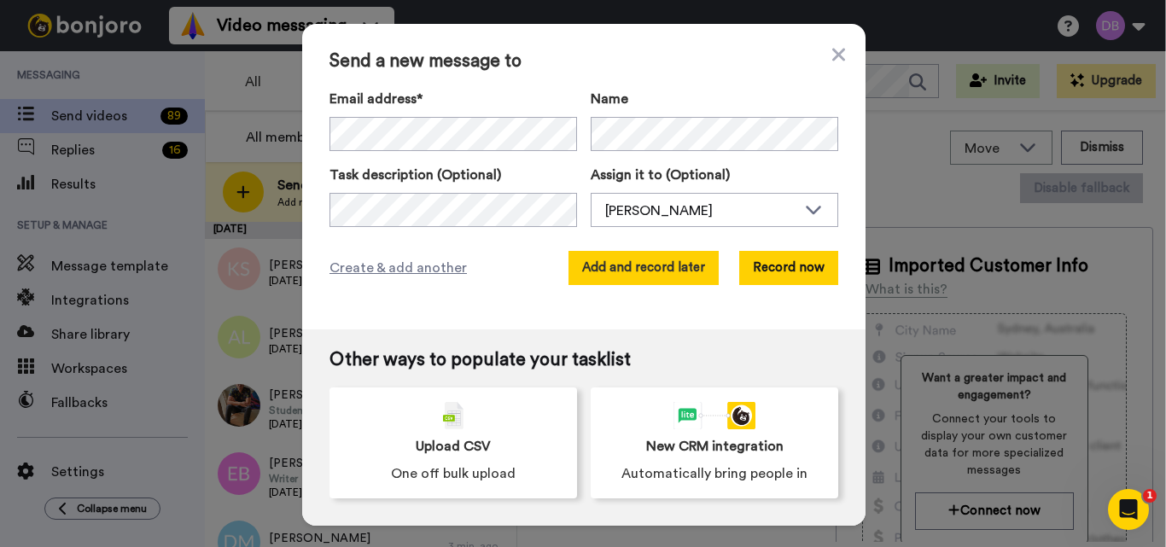
click at [628, 257] on button "Add and record later" at bounding box center [643, 268] width 150 height 34
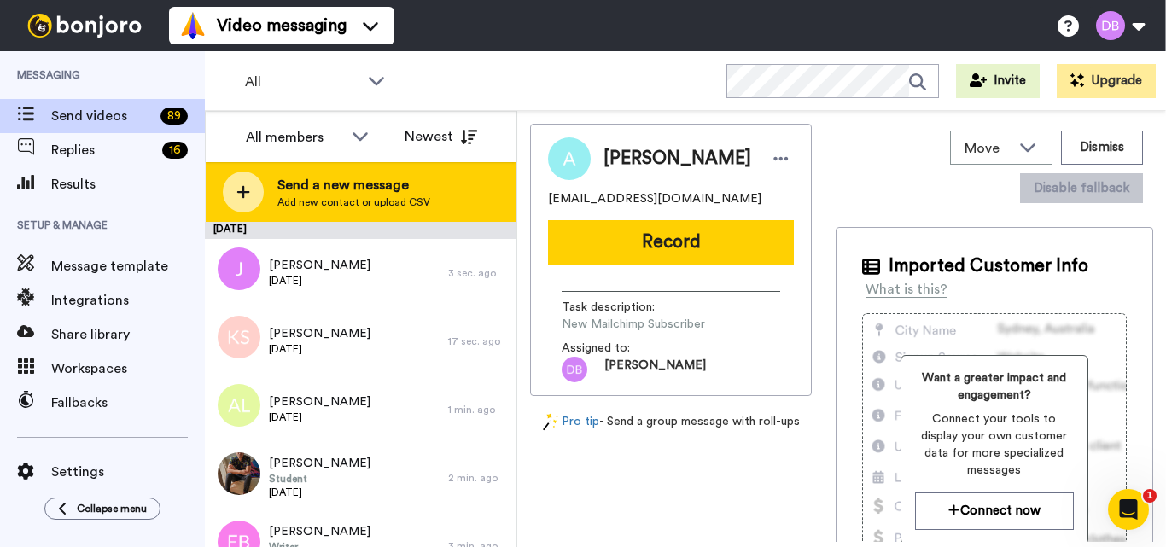
click at [324, 186] on span "Send a new message" at bounding box center [353, 185] width 153 height 20
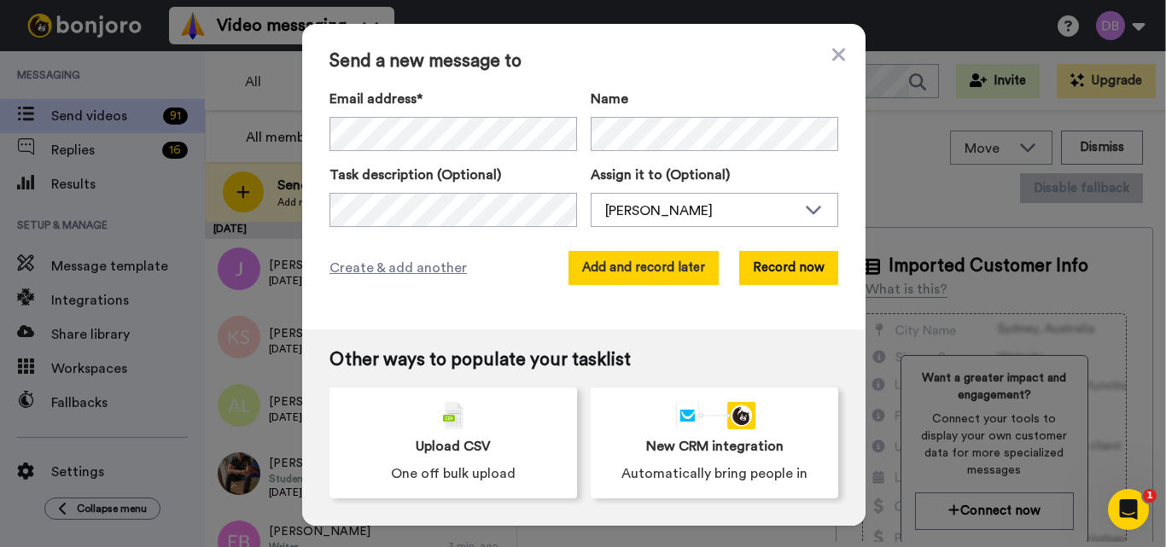
click at [628, 274] on button "Add and record later" at bounding box center [643, 268] width 150 height 34
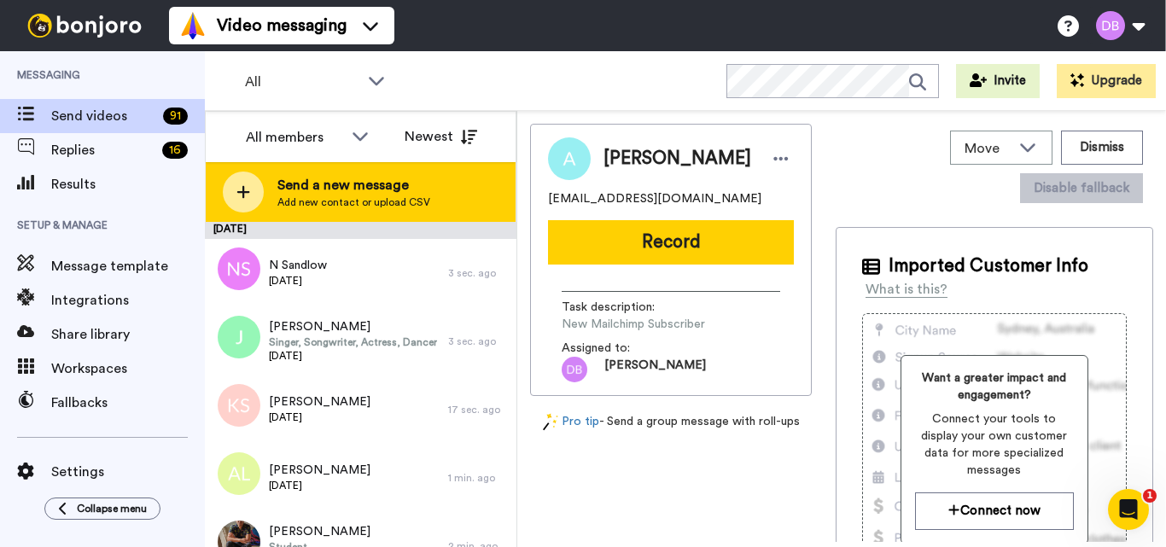
click at [307, 195] on span "Send a new message" at bounding box center [353, 185] width 153 height 20
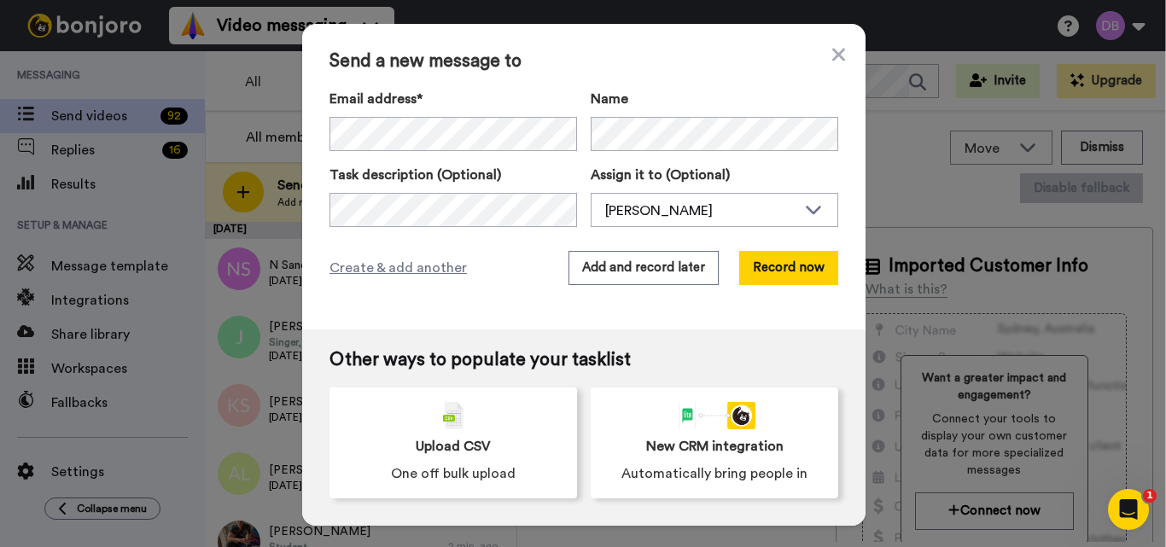
click at [510, 190] on div "Task description (Optional)" at bounding box center [452, 196] width 247 height 62
click at [623, 273] on button "Add and record later" at bounding box center [643, 268] width 150 height 34
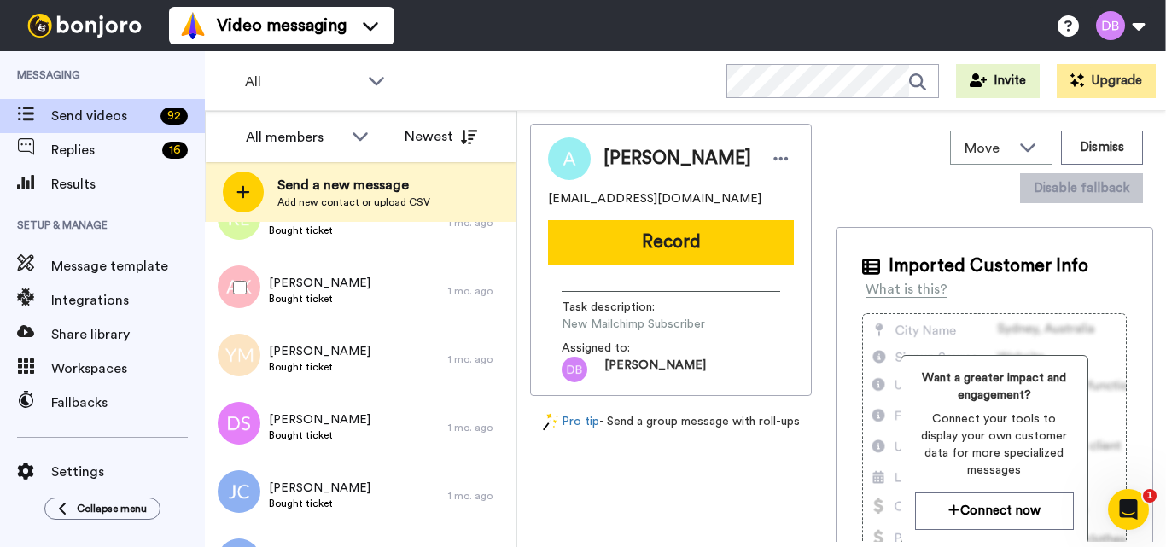
scroll to position [1466, 0]
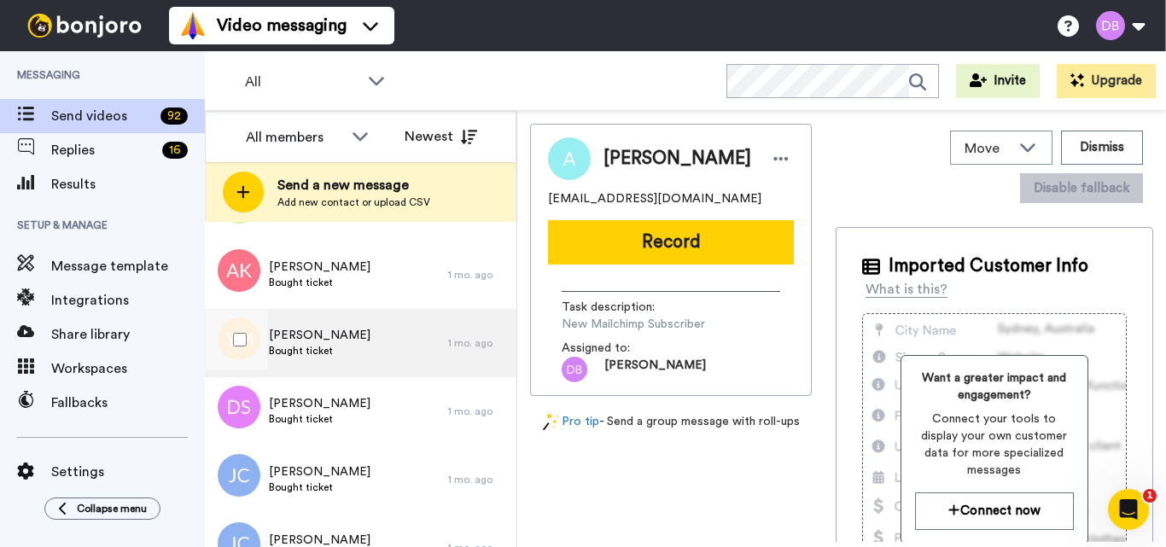
click at [347, 340] on div "Yumi Masuoka Bought ticket" at bounding box center [326, 343] width 243 height 68
